Goal: Information Seeking & Learning: Learn about a topic

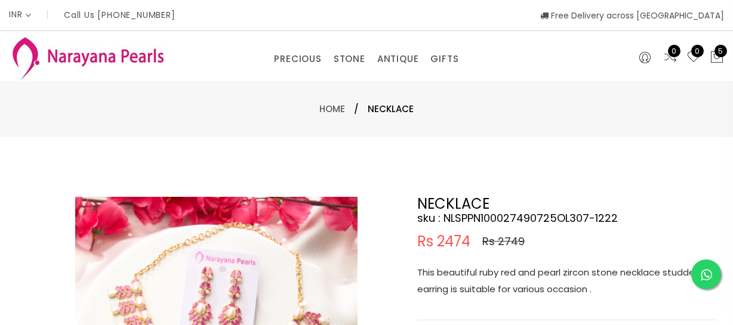
select select "INR"
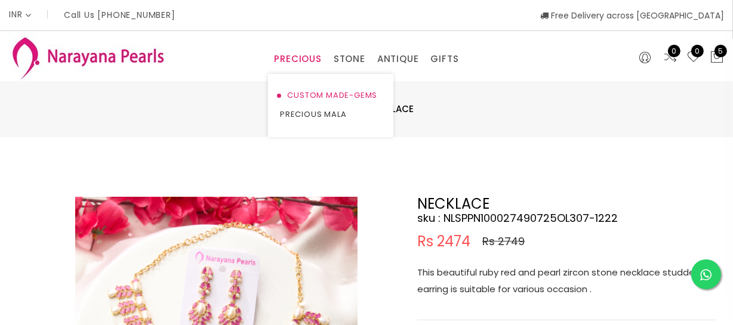
click at [306, 97] on link "CUSTOM MADE-GEMS" at bounding box center [330, 95] width 101 height 19
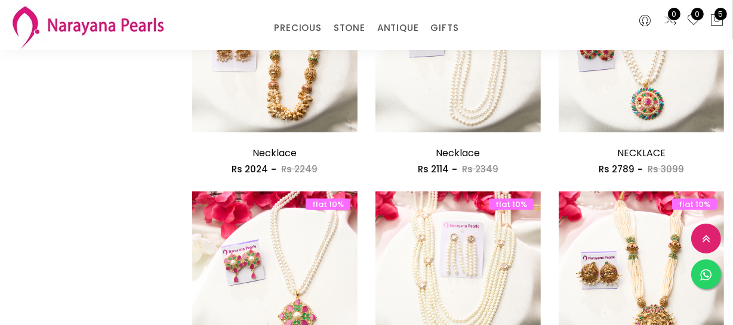
scroll to position [705, 0]
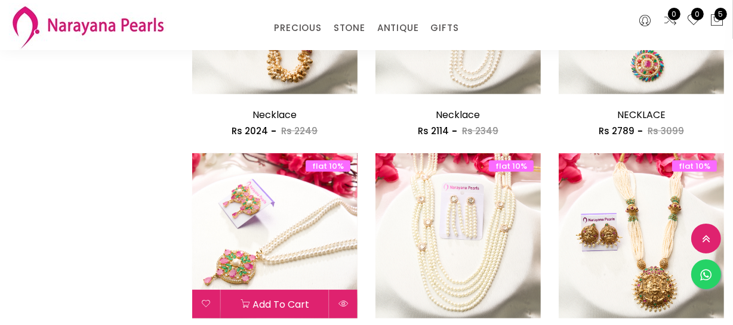
click at [289, 245] on img at bounding box center [274, 235] width 165 height 165
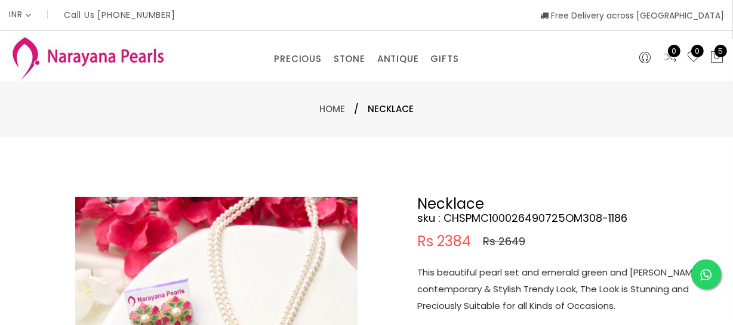
click at [498, 266] on p "This beautiful pearl set and emerald green and [PERSON_NAME] contemporary & Sty…" at bounding box center [566, 289] width 298 height 50
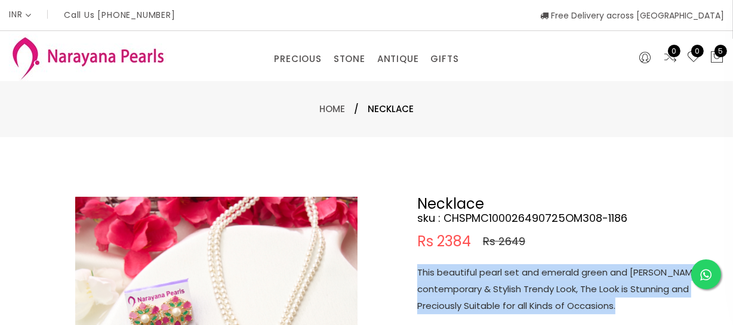
click at [498, 266] on p "This beautiful pearl set and emerald green and [PERSON_NAME] contemporary & Sty…" at bounding box center [566, 289] width 298 height 50
copy p "This beautiful pearl set and emerald green and [PERSON_NAME] contemporary & Sty…"
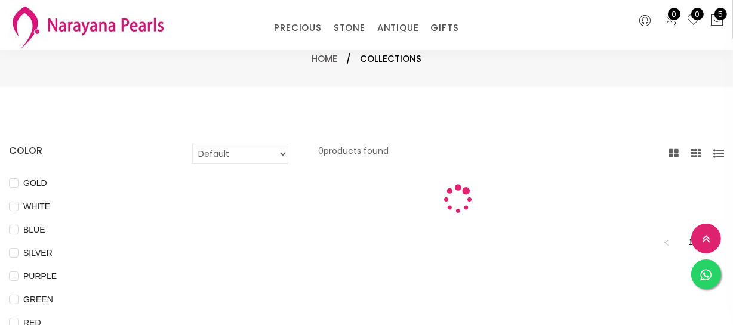
scroll to position [658, 0]
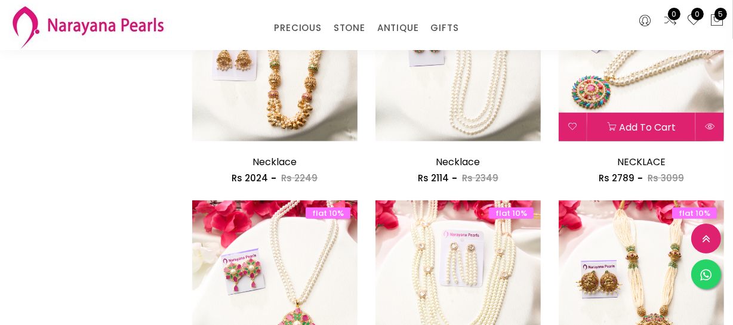
click at [636, 85] on img at bounding box center [641, 58] width 165 height 165
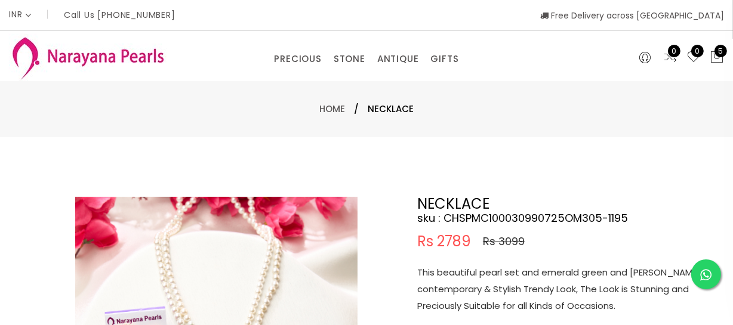
click at [505, 297] on p "This beautiful pearl set and emerald green and [PERSON_NAME] contemporary & Sty…" at bounding box center [566, 289] width 298 height 50
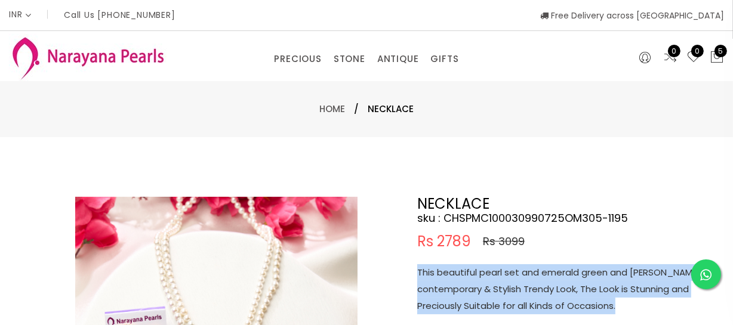
click at [505, 297] on p "This beautiful pearl set and emerald green and [PERSON_NAME] contemporary & Sty…" at bounding box center [566, 289] width 298 height 50
copy p "This beautiful pearl set and emerald green and [PERSON_NAME] contemporary & Sty…"
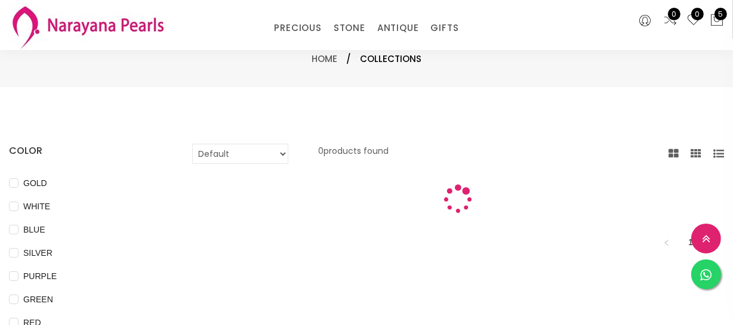
scroll to position [658, 0]
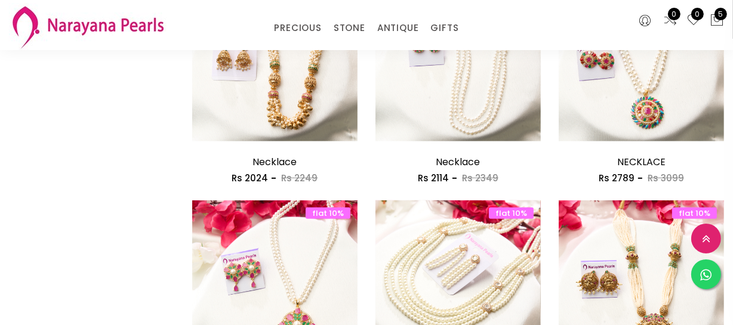
click at [461, 259] on img at bounding box center [457, 283] width 165 height 165
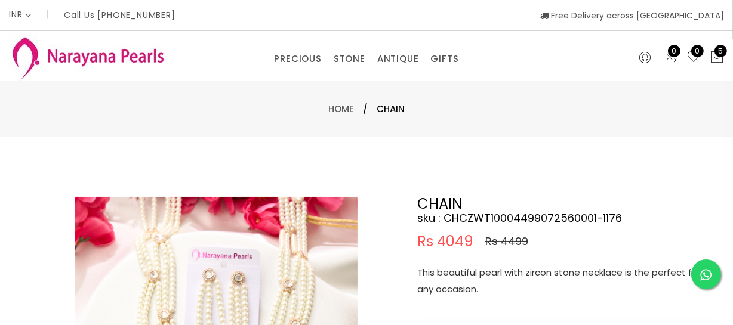
click at [496, 282] on p "This beautiful pearl with zircon stone necklace is the perfect for any occasion." at bounding box center [566, 280] width 298 height 33
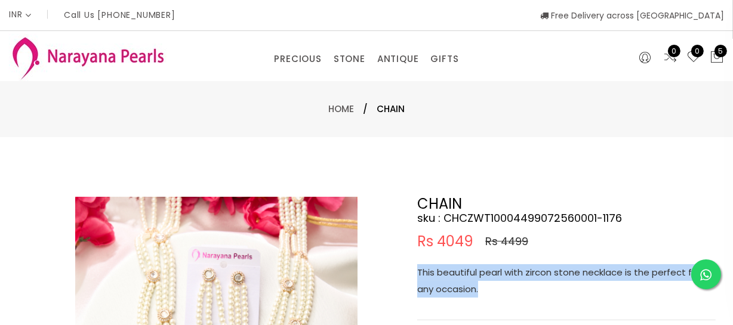
click at [496, 282] on p "This beautiful pearl with zircon stone necklace is the perfect for any occasion." at bounding box center [566, 280] width 298 height 33
copy p "This beautiful pearl with zircon stone necklace is the perfect for any occasion."
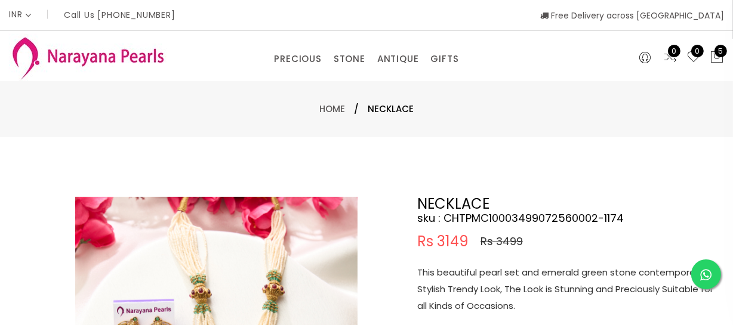
click at [480, 273] on p "This beautiful pearl set and emerald green stone contemporary & Stylish Trendy …" at bounding box center [566, 289] width 298 height 50
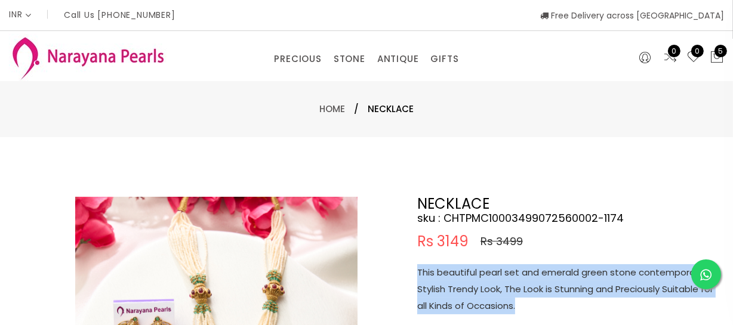
click at [480, 273] on p "This beautiful pearl set and emerald green stone contemporary & Stylish Trendy …" at bounding box center [566, 289] width 298 height 50
copy p "This beautiful pearl set and emerald green stone contemporary & Stylish Trendy …"
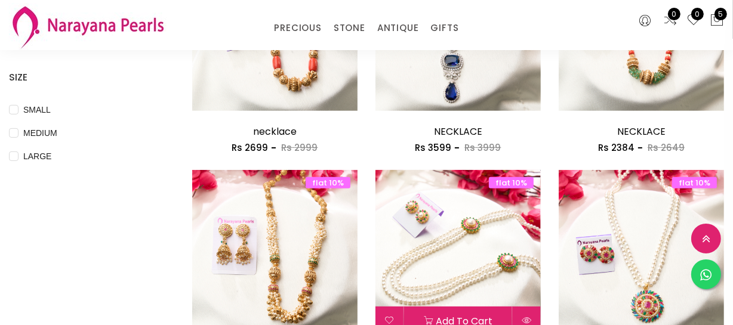
scroll to position [453, 0]
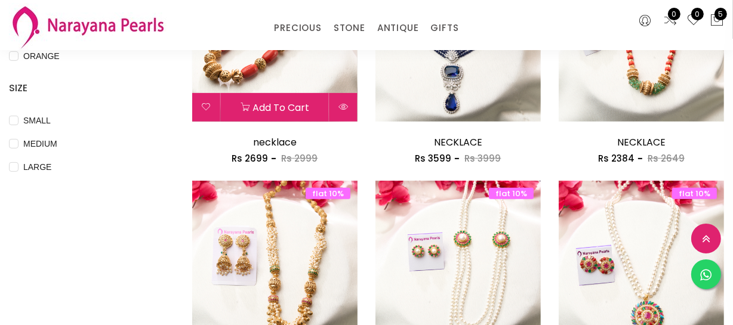
click at [279, 70] on img at bounding box center [274, 38] width 165 height 165
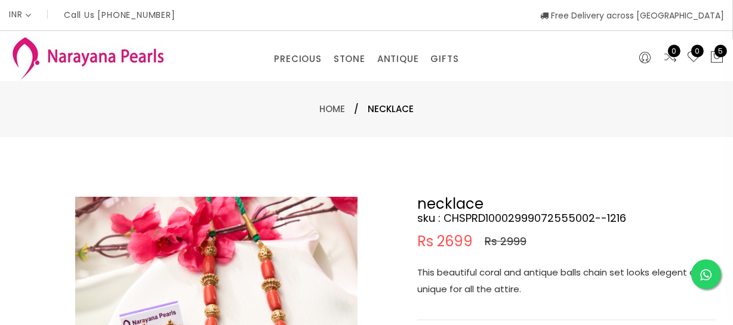
click at [495, 286] on p "This beautiful coral and antique balls chain set looks elegent and unique for a…" at bounding box center [566, 280] width 298 height 33
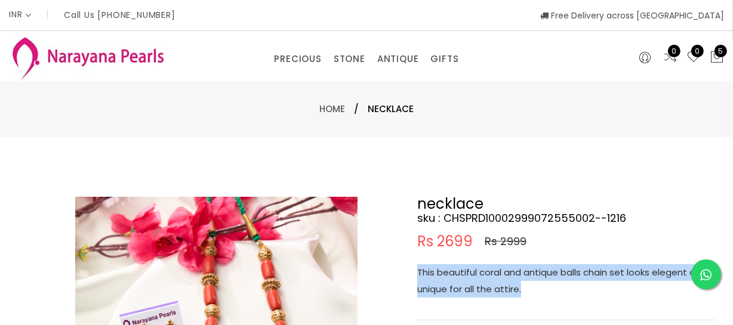
click at [495, 286] on p "This beautiful coral and antique balls chain set looks elegent and unique for a…" at bounding box center [566, 280] width 298 height 33
copy p "This beautiful coral and antique balls chain set looks elegent and unique for a…"
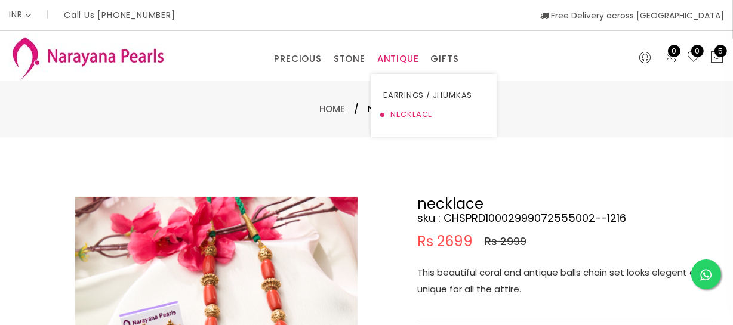
click at [405, 107] on link "NECKLACE" at bounding box center [433, 114] width 101 height 19
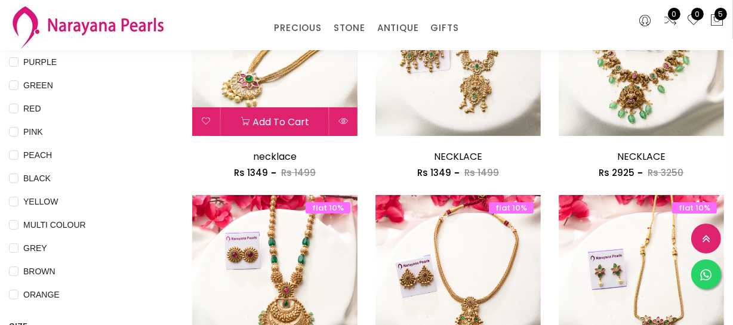
scroll to position [217, 0]
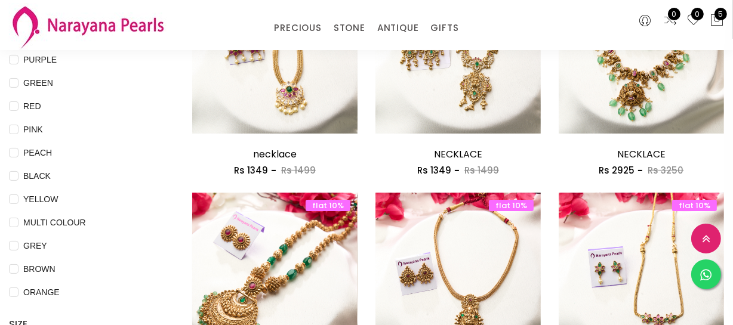
click at [272, 260] on img at bounding box center [274, 275] width 165 height 165
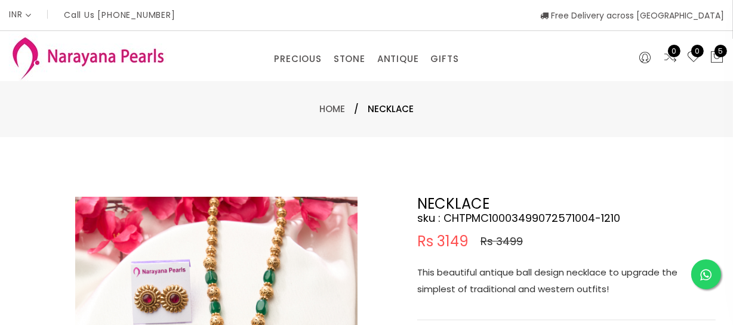
click at [489, 284] on p "This beautiful antique ball design necklace to upgrade the simplest of traditio…" at bounding box center [566, 280] width 298 height 33
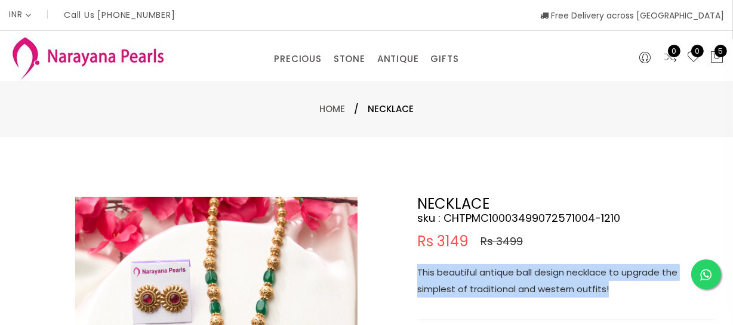
click at [489, 284] on p "This beautiful antique ball design necklace to upgrade the simplest of traditio…" at bounding box center [566, 280] width 298 height 33
copy p "This beautiful antique ball design necklace to upgrade the simplest of traditio…"
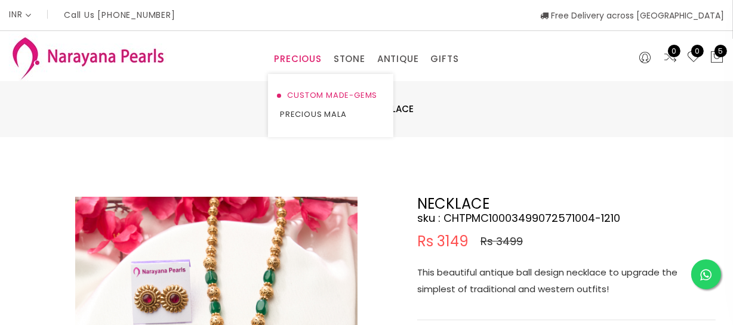
click at [288, 95] on link "CUSTOM MADE-GEMS" at bounding box center [330, 95] width 101 height 19
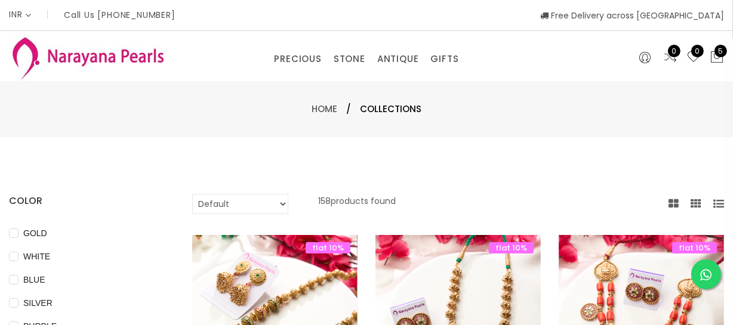
click at [279, 256] on img at bounding box center [274, 317] width 165 height 165
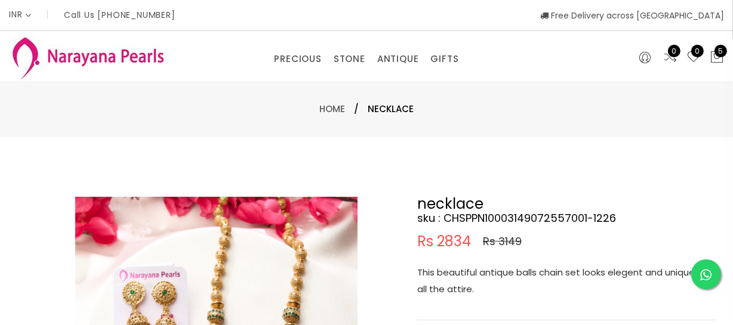
click at [486, 277] on p "This beautiful antique balls chain set looks elegent and unique for all the att…" at bounding box center [566, 280] width 298 height 33
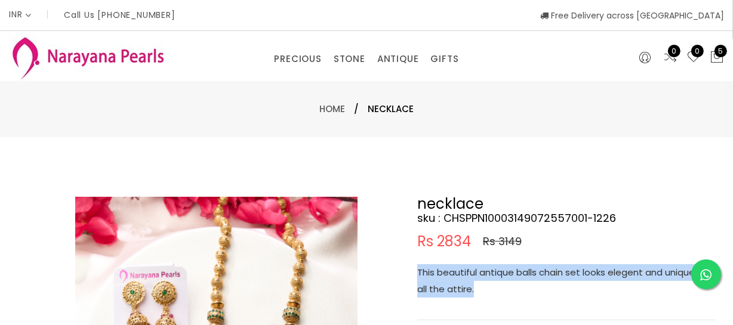
click at [486, 277] on p "This beautiful antique balls chain set looks elegent and unique for all the att…" at bounding box center [566, 280] width 298 height 33
copy p "This beautiful antique balls chain set looks elegent and unique for all the att…"
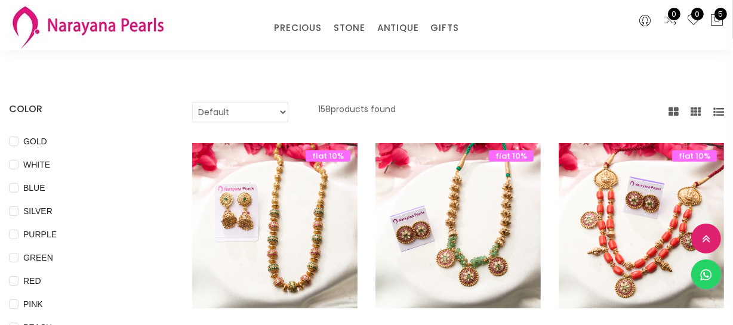
scroll to position [162, 0]
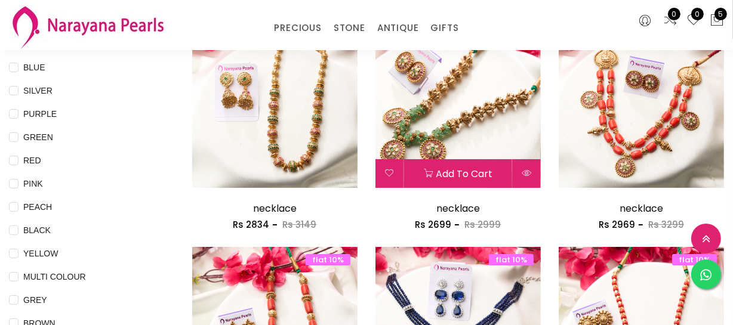
click at [450, 128] on img at bounding box center [457, 105] width 165 height 165
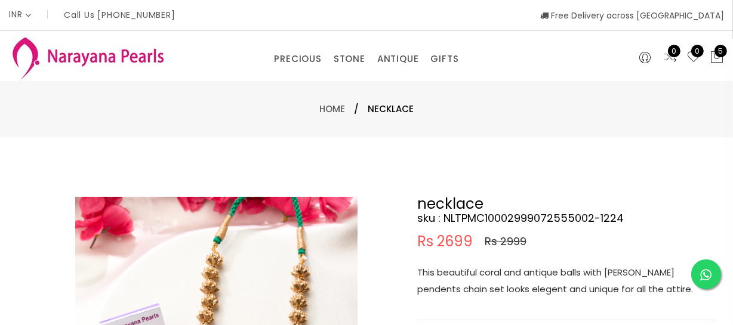
click at [495, 286] on p "This beautiful coral and antique balls with [PERSON_NAME] pendents chain set lo…" at bounding box center [566, 280] width 298 height 33
click at [493, 285] on p "This beautiful coral and antique balls with [PERSON_NAME] pendents chain set lo…" at bounding box center [566, 280] width 298 height 33
click at [490, 282] on p "This beautiful coral and antique balls with [PERSON_NAME] pendents chain set lo…" at bounding box center [566, 280] width 298 height 33
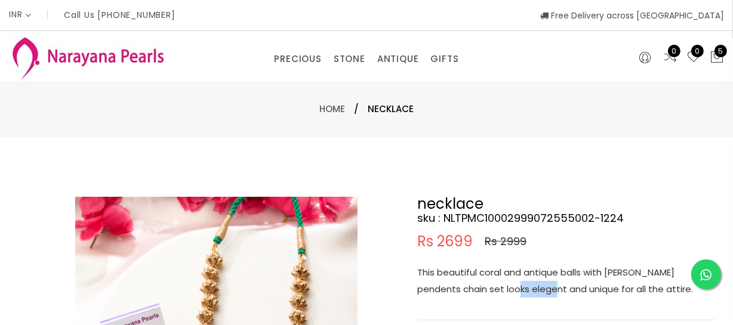
click at [490, 282] on p "This beautiful coral and antique balls with [PERSON_NAME] pendents chain set lo…" at bounding box center [566, 280] width 298 height 33
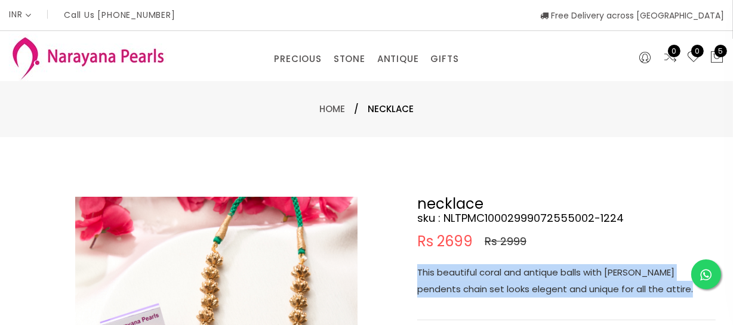
click at [490, 282] on p "This beautiful coral and antique balls with [PERSON_NAME] pendents chain set lo…" at bounding box center [566, 280] width 298 height 33
copy p "This beautiful coral and antique balls with [PERSON_NAME] pendents chain set lo…"
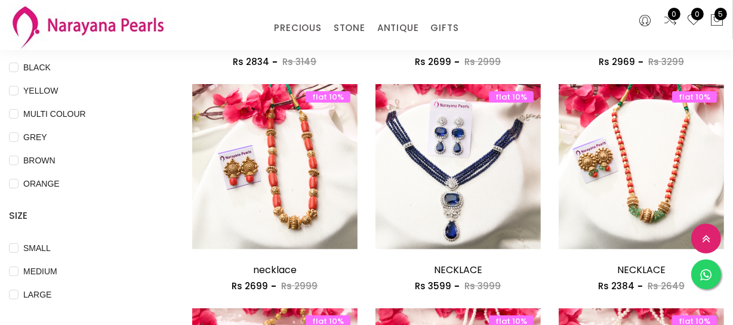
scroll to position [380, 0]
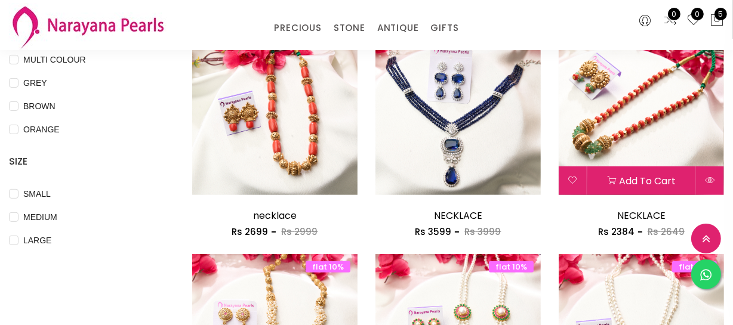
click at [670, 151] on img at bounding box center [641, 112] width 165 height 165
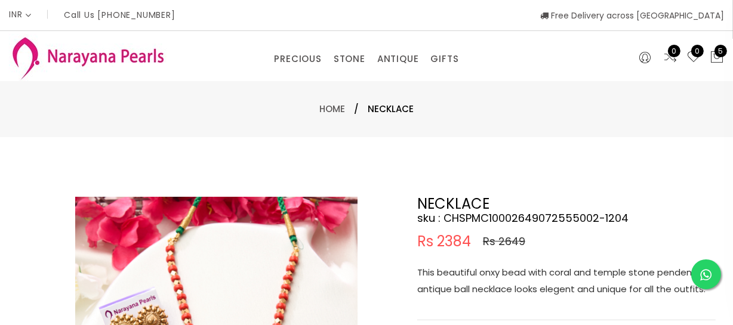
click at [553, 287] on p "This beautiful onxy bead with coral and temple stone pendent and antique ball n…" at bounding box center [566, 280] width 298 height 33
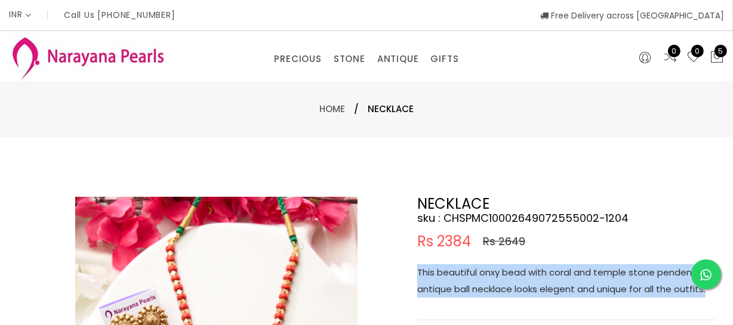
click at [553, 287] on p "This beautiful onxy bead with coral and temple stone pendent and antique ball n…" at bounding box center [566, 280] width 298 height 33
copy p "This beautiful onxy bead with coral and temple stone pendent and antique ball n…"
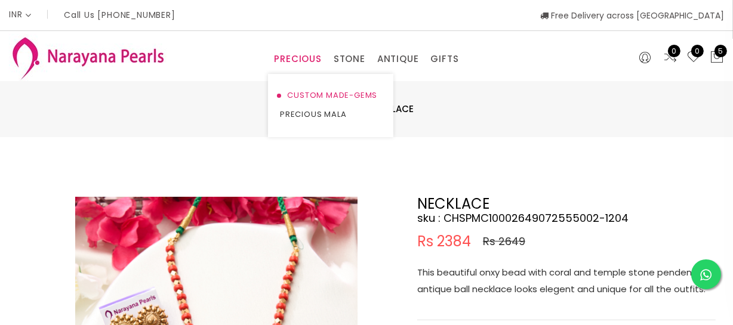
click at [307, 92] on link "CUSTOM MADE-GEMS" at bounding box center [330, 95] width 101 height 19
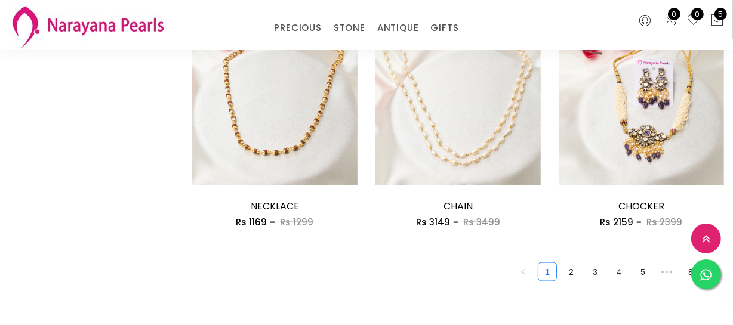
scroll to position [1519, 0]
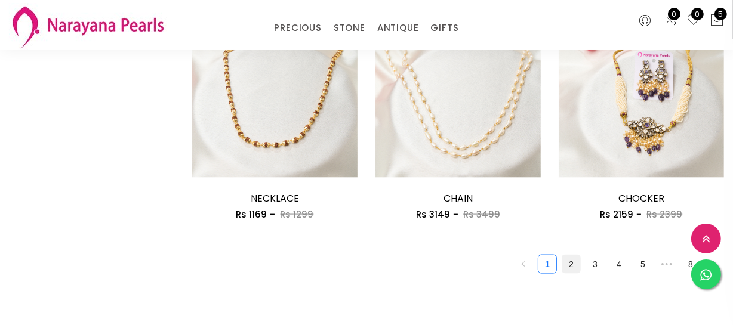
click at [569, 267] on link "2" at bounding box center [571, 264] width 18 height 18
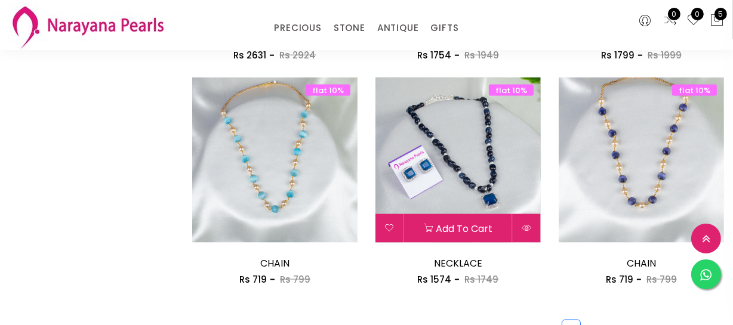
scroll to position [1682, 0]
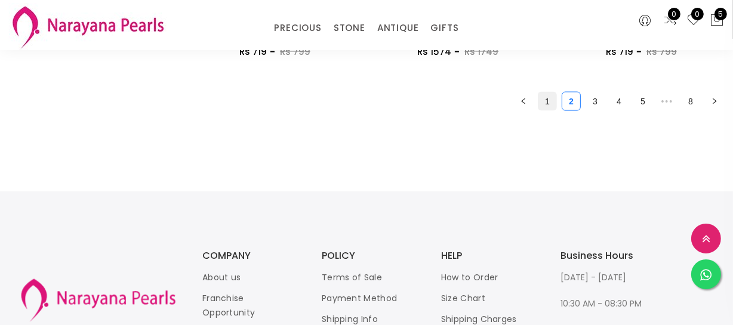
click at [544, 94] on link "1" at bounding box center [547, 101] width 18 height 18
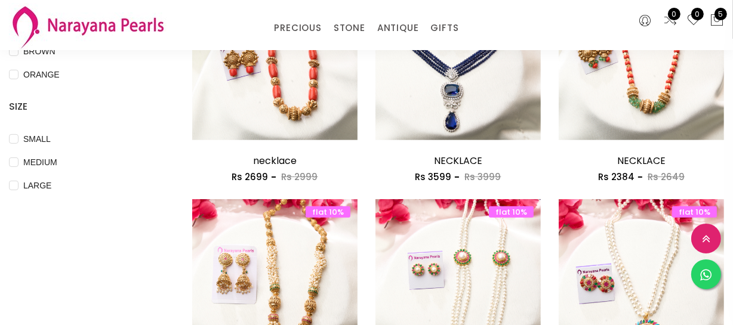
scroll to position [434, 0]
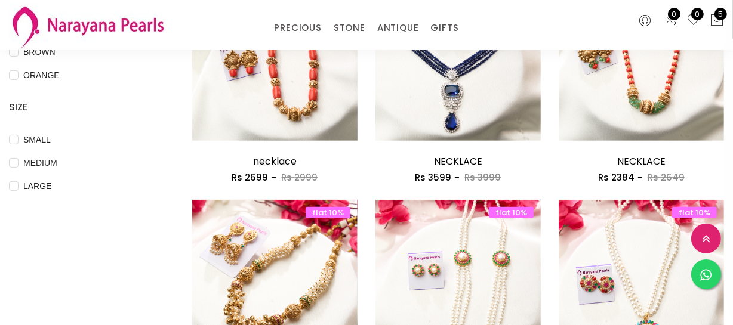
click at [311, 258] on img at bounding box center [274, 282] width 165 height 165
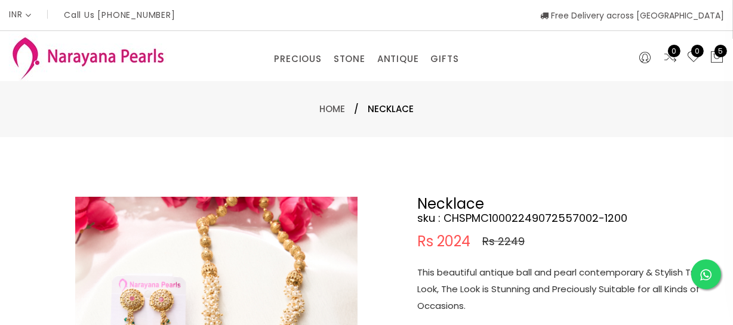
click at [519, 291] on p "This beautiful antique ball and pearl contemporary & Stylish Trendy Look, The L…" at bounding box center [566, 289] width 298 height 50
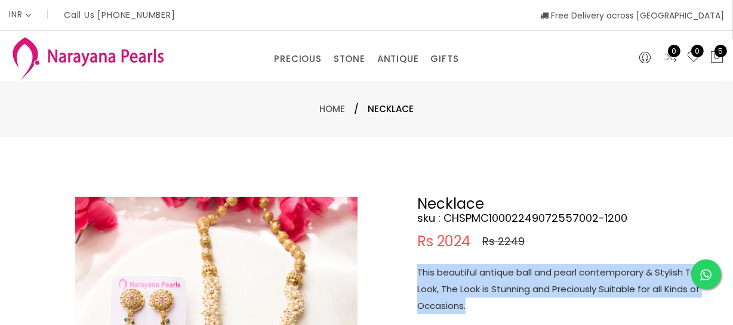
click at [519, 291] on p "This beautiful antique ball and pearl contemporary & Stylish Trendy Look, The L…" at bounding box center [566, 289] width 298 height 50
copy p "This beautiful antique ball and pearl contemporary & Stylish Trendy Look, The L…"
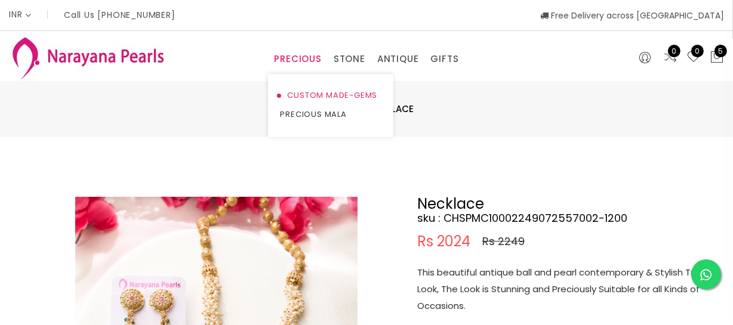
click at [298, 87] on link "CUSTOM MADE-GEMS" at bounding box center [330, 95] width 101 height 19
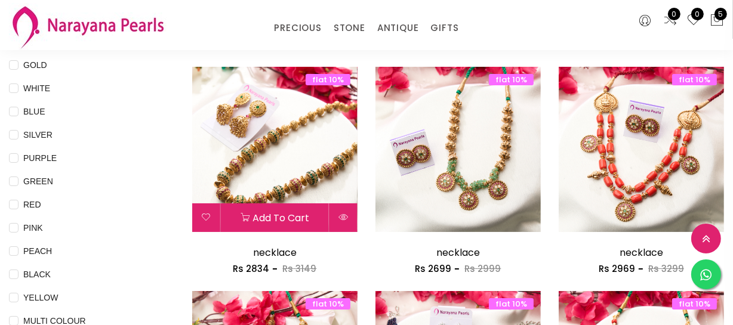
scroll to position [271, 0]
